Goal: Information Seeking & Learning: Learn about a topic

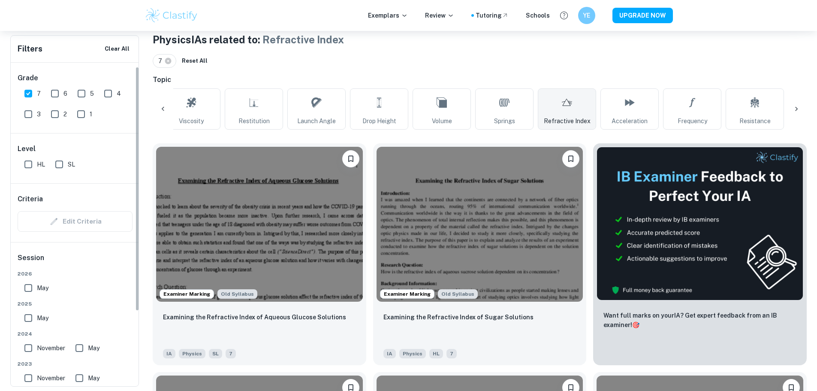
scroll to position [43, 0]
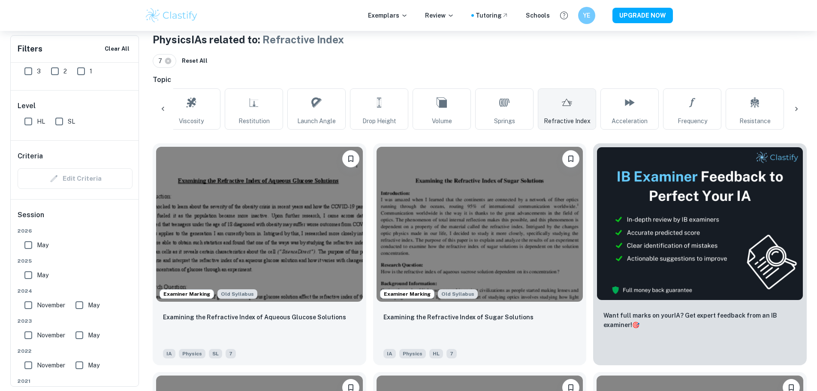
click at [53, 130] on div "Level HL SL" at bounding box center [75, 115] width 129 height 50
click at [34, 124] on input "HL" at bounding box center [28, 121] width 17 height 17
checkbox input "true"
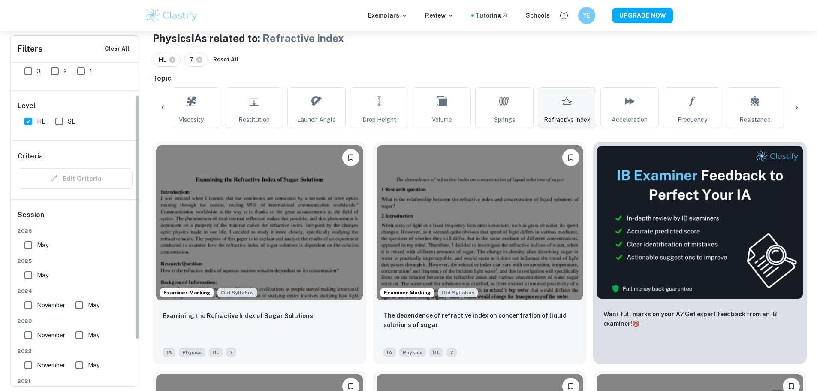
scroll to position [172, 0]
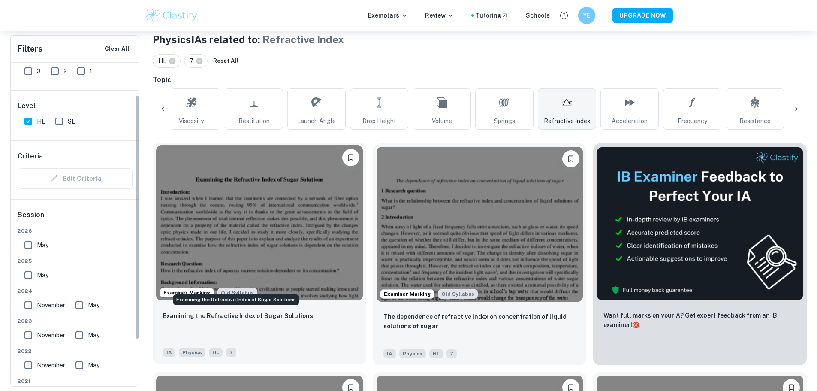
click at [214, 311] on p "Examining the Refractive Index of Sugar Solutions" at bounding box center [238, 315] width 150 height 9
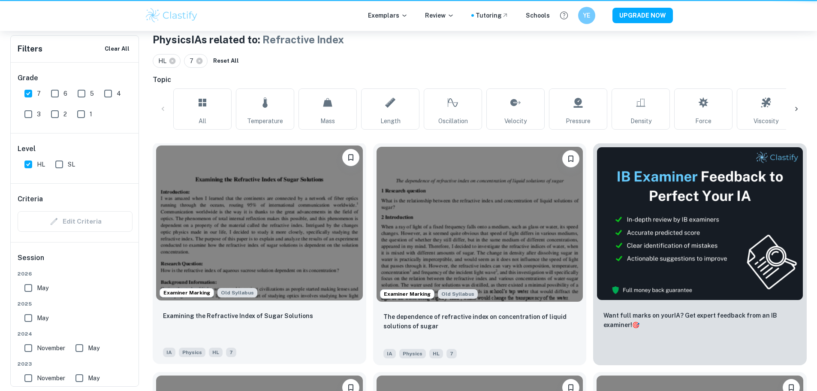
scroll to position [0, 344]
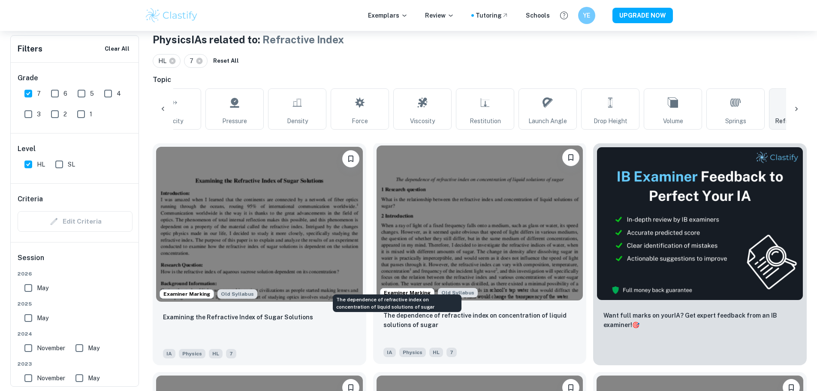
click at [391, 310] on p "The dependence of refractive index on concentration of liquid solutions of sugar" at bounding box center [479, 319] width 193 height 19
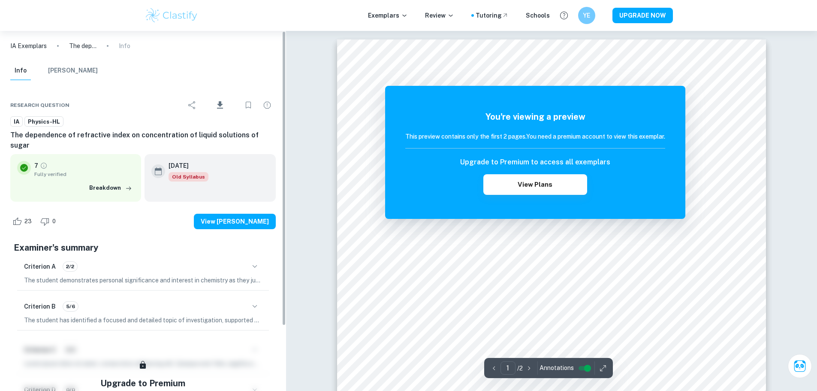
click at [81, 68] on button "[PERSON_NAME]" at bounding box center [73, 70] width 50 height 19
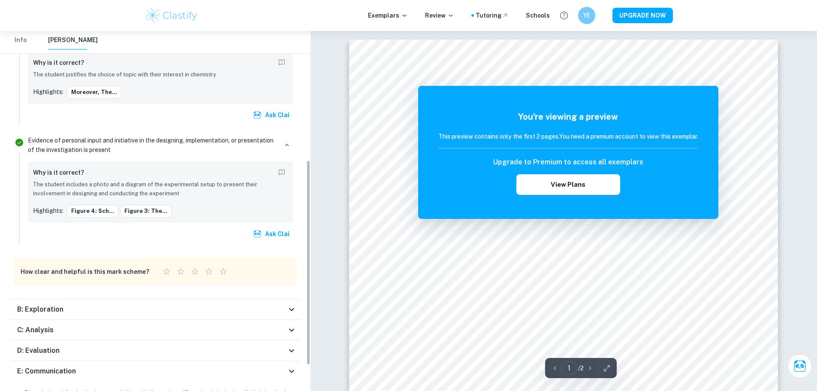
scroll to position [271, 0]
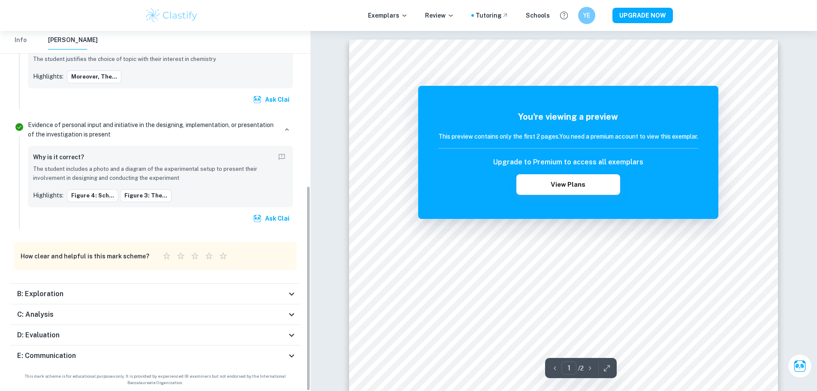
click at [201, 281] on div "Total Marks Received XX / XX View Plans [PERSON_NAME] by an official IB Examine…" at bounding box center [155, 102] width 310 height 568
click at [202, 286] on div "B: Exploration" at bounding box center [155, 293] width 290 height 21
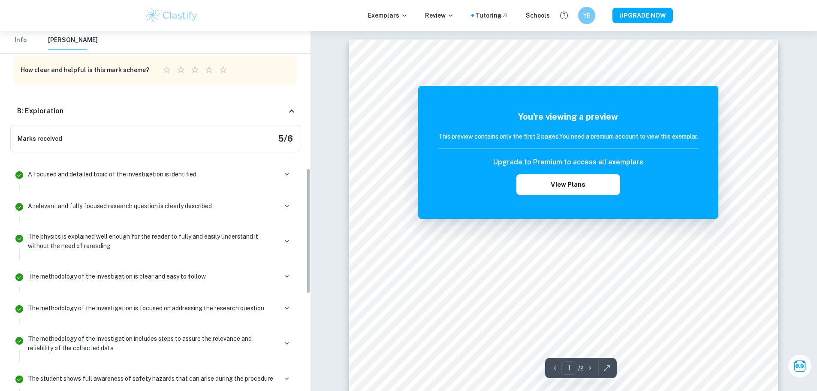
scroll to position [458, 0]
click at [277, 117] on div "B: Exploration" at bounding box center [155, 109] width 290 height 27
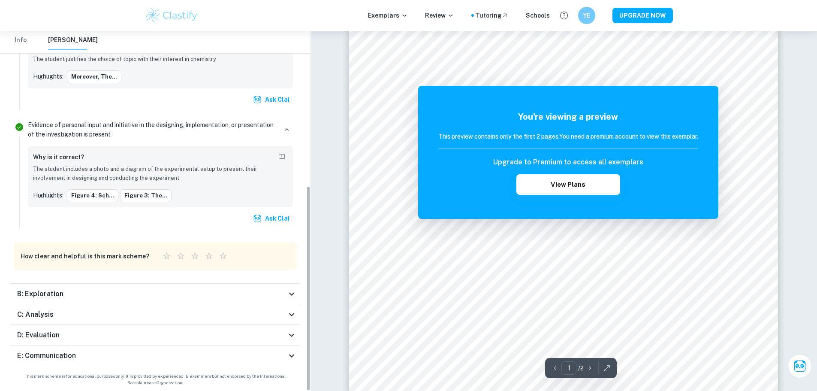
scroll to position [129, 0]
click at [246, 322] on div "C: Analysis" at bounding box center [155, 314] width 290 height 21
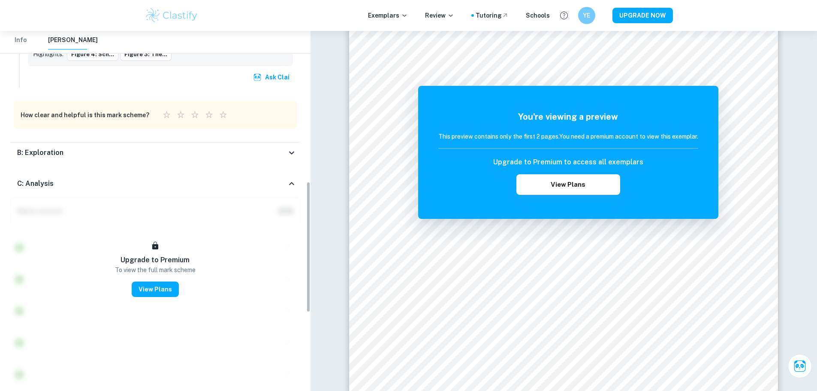
click at [232, 176] on div "C: Analysis" at bounding box center [155, 183] width 290 height 27
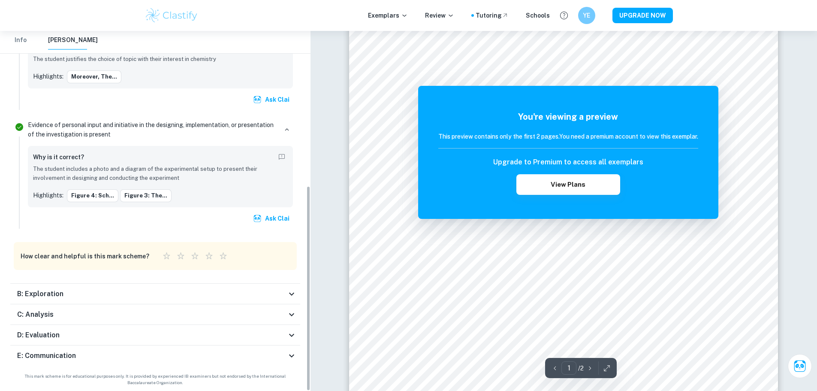
scroll to position [0, 0]
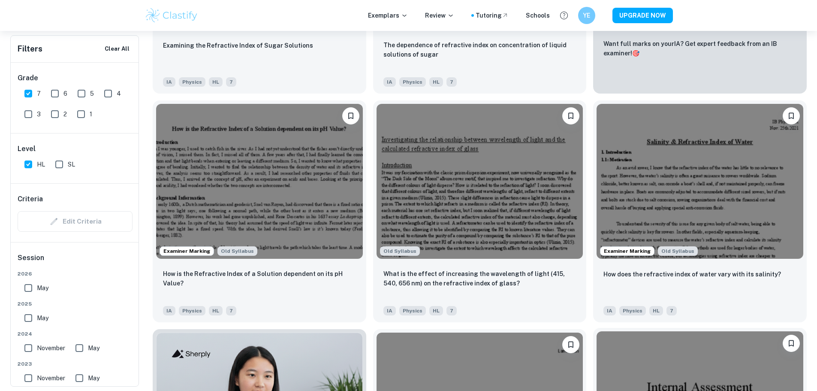
scroll to position [472, 0]
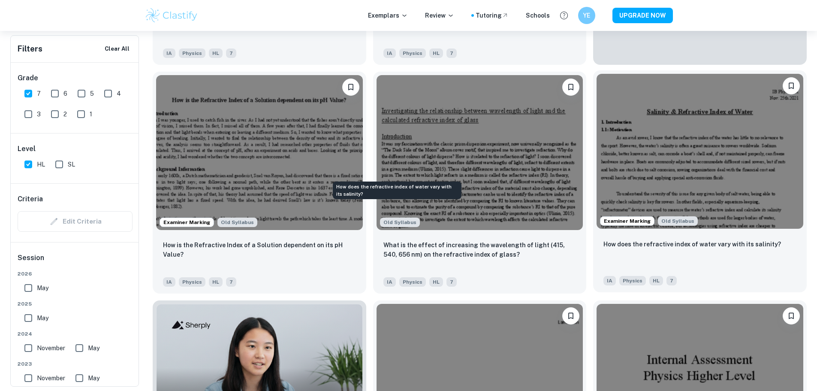
click at [603, 239] on p "How does the refractive index of water vary with its salinity?" at bounding box center [692, 243] width 178 height 9
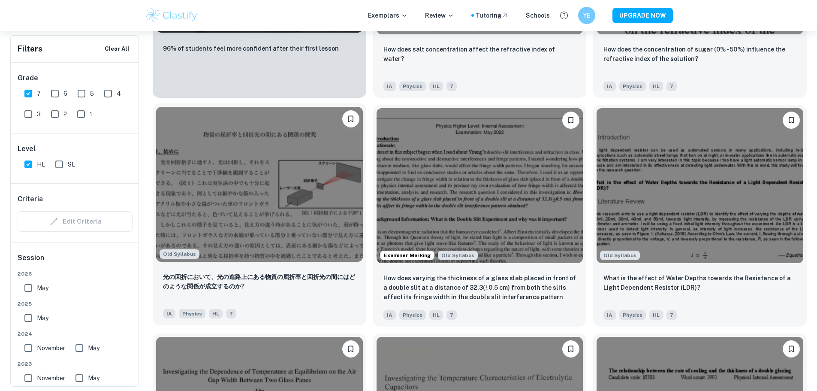
scroll to position [901, 0]
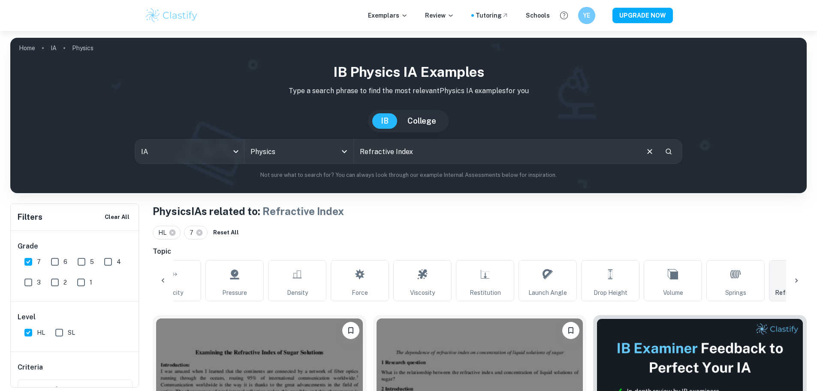
click at [775, 287] on link "Refractive Index" at bounding box center [798, 280] width 58 height 41
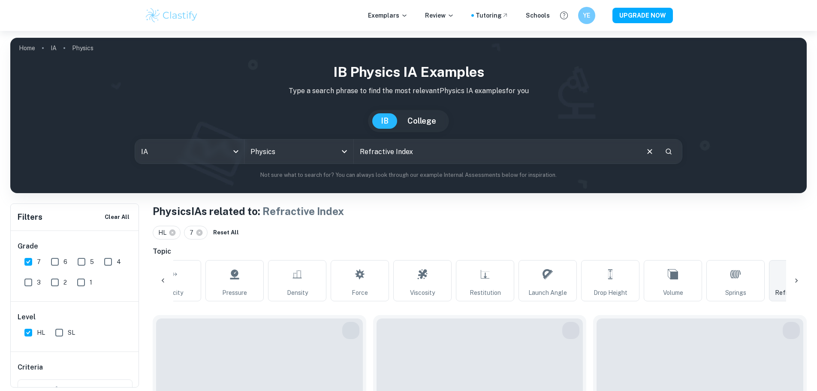
click at [775, 287] on link "Refractive Index" at bounding box center [798, 280] width 58 height 41
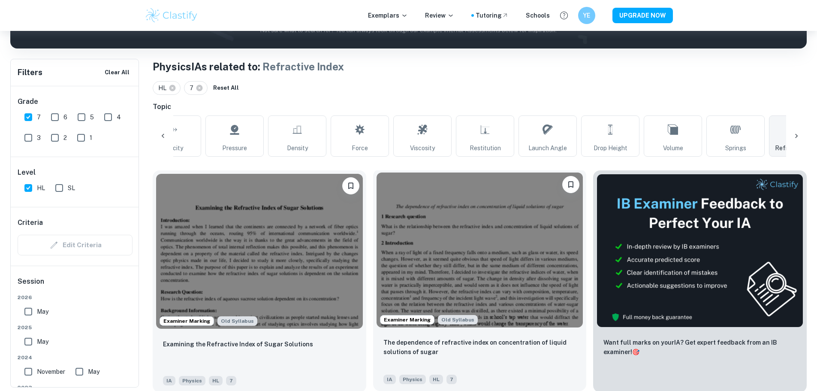
scroll to position [172, 0]
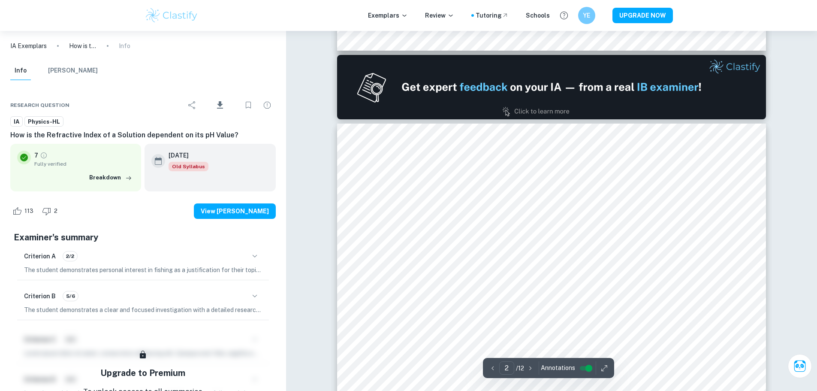
type input "1"
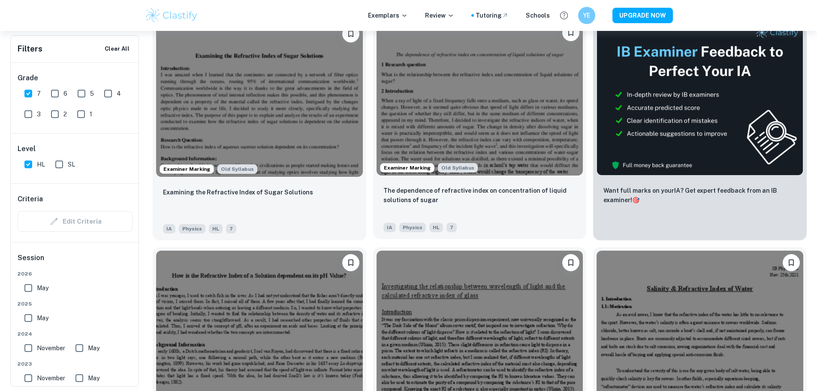
scroll to position [300, 0]
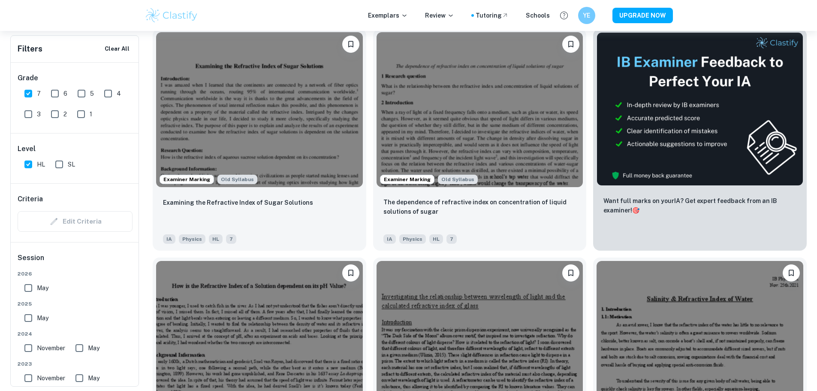
scroll to position [300, 0]
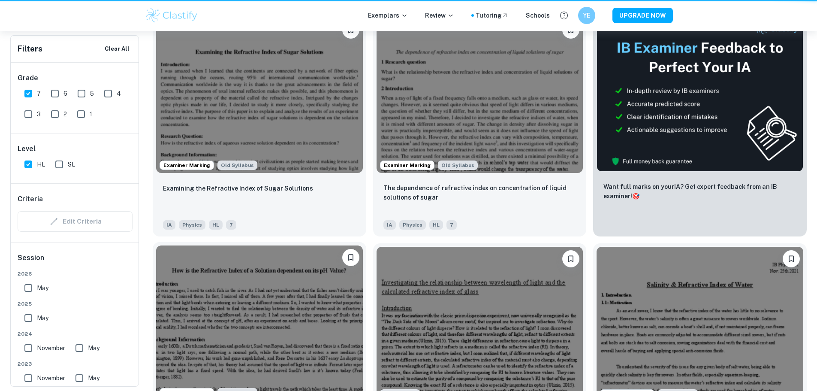
scroll to position [0, 344]
